Goal: Task Accomplishment & Management: Manage account settings

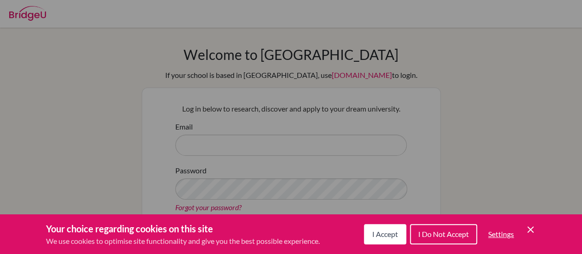
click at [532, 75] on div "Cookie Preferences" at bounding box center [291, 127] width 582 height 254
click at [384, 232] on span "I Accept" at bounding box center [385, 233] width 26 height 9
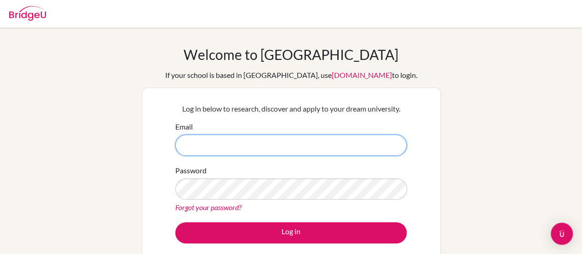
click at [239, 153] on input "Email" at bounding box center [291, 144] width 232 height 21
type input "[PERSON_NAME][EMAIL_ADDRESS][PERSON_NAME][DOMAIN_NAME]"
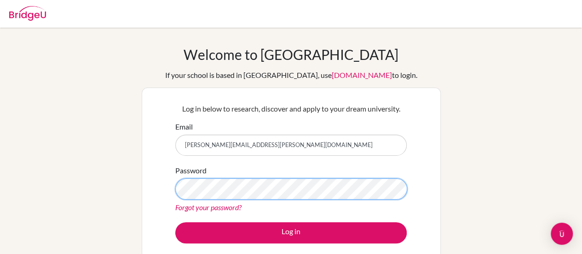
click at [175, 222] on button "Log in" at bounding box center [291, 232] width 232 height 21
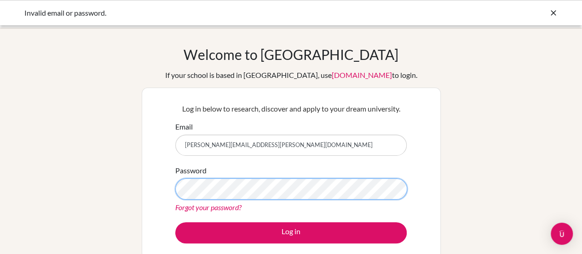
click at [175, 222] on button "Log in" at bounding box center [291, 232] width 232 height 21
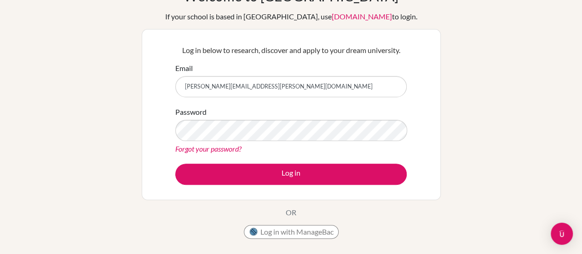
scroll to position [62, 0]
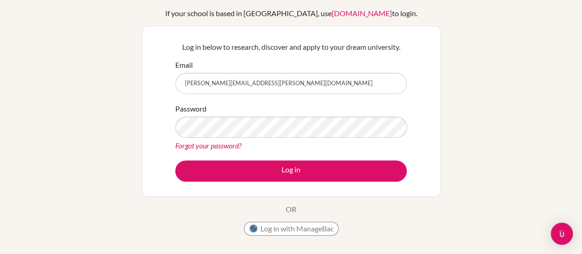
click at [236, 148] on link "Forgot your password?" at bounding box center [208, 145] width 66 height 9
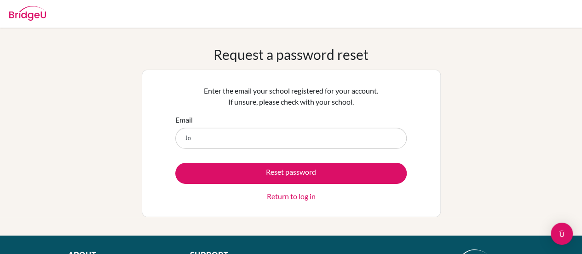
type input "[PERSON_NAME][EMAIL_ADDRESS][PERSON_NAME][DOMAIN_NAME]"
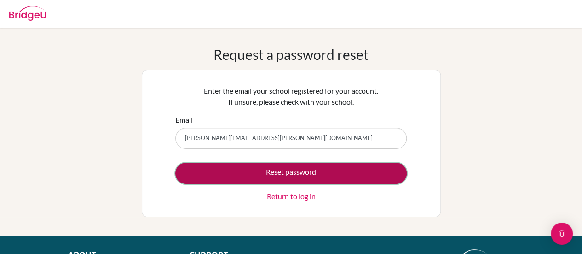
click at [243, 167] on button "Reset password" at bounding box center [291, 172] width 232 height 21
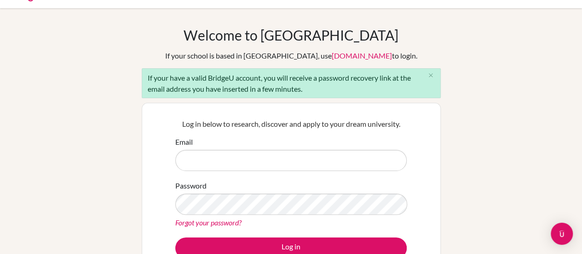
scroll to position [21, 0]
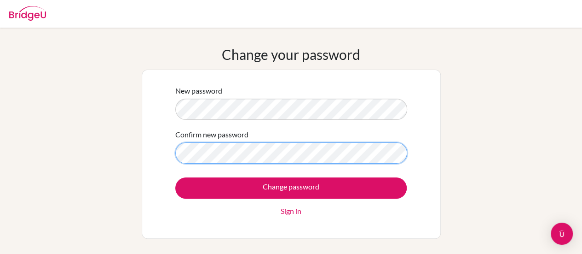
click at [175, 177] on input "Change password" at bounding box center [291, 187] width 232 height 21
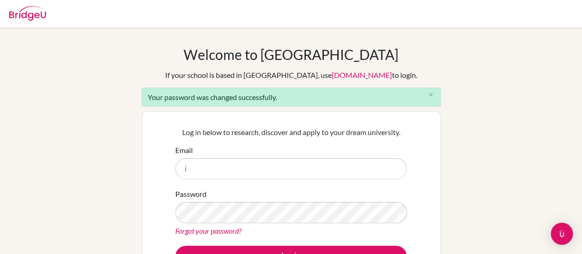
type input "[PERSON_NAME][EMAIL_ADDRESS][PERSON_NAME][DOMAIN_NAME]"
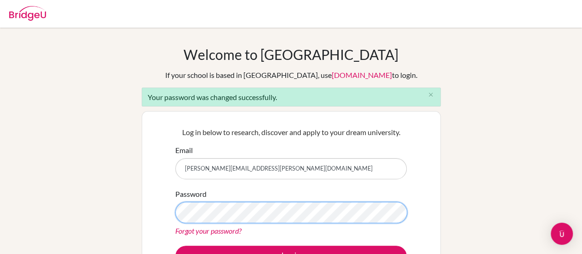
click at [175, 245] on button "Log in" at bounding box center [291, 255] width 232 height 21
